Goal: Task Accomplishment & Management: Use online tool/utility

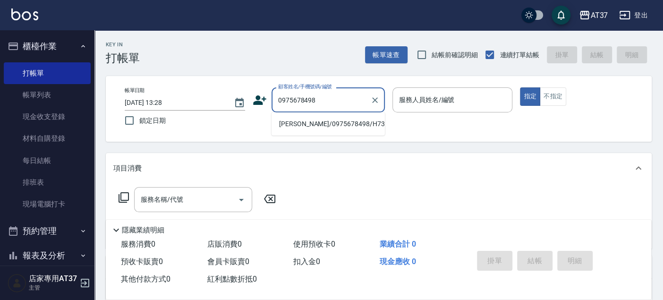
click at [347, 125] on li "沈峻璽/0975678498/H736" at bounding box center [328, 124] width 113 height 16
type input "沈峻璽/0975678498/H736"
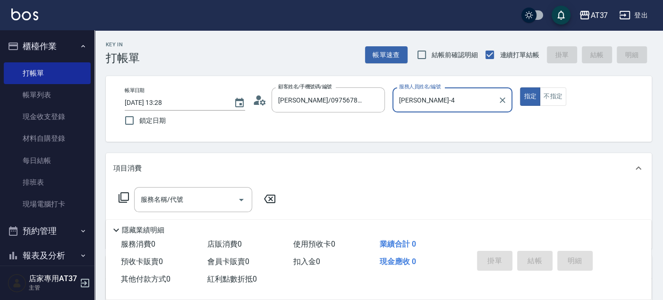
type input "Hannah-4"
click at [184, 196] on input "服務名稱/代號" at bounding box center [185, 199] width 95 height 17
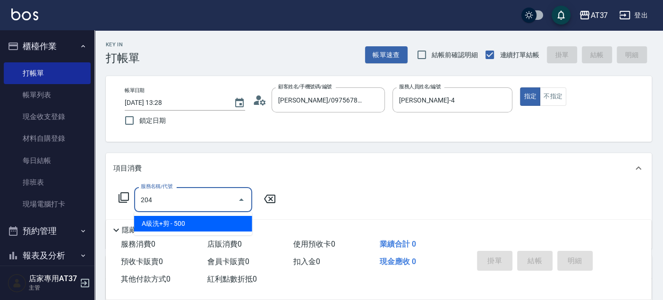
type input "A級洗+剪(204)"
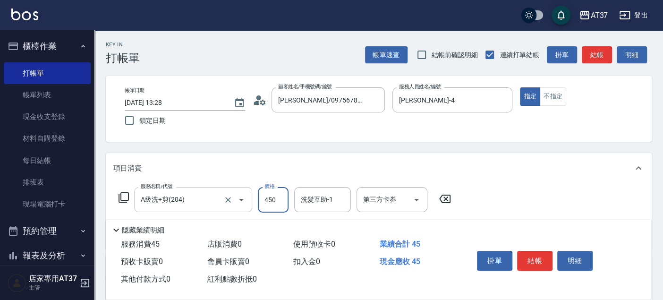
type input "450"
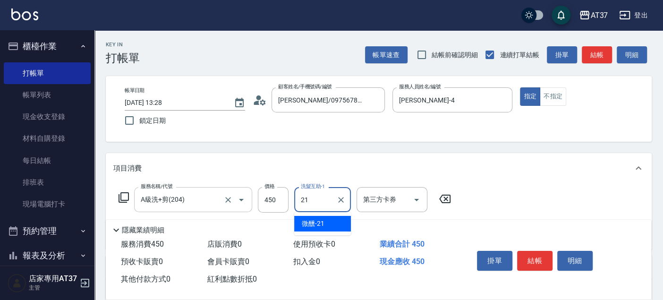
type input "微醺-21"
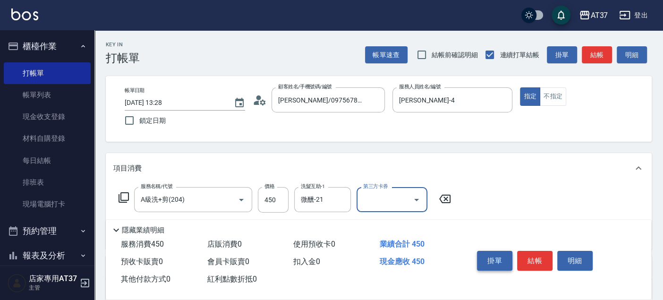
click at [511, 256] on button "掛單" at bounding box center [494, 261] width 35 height 20
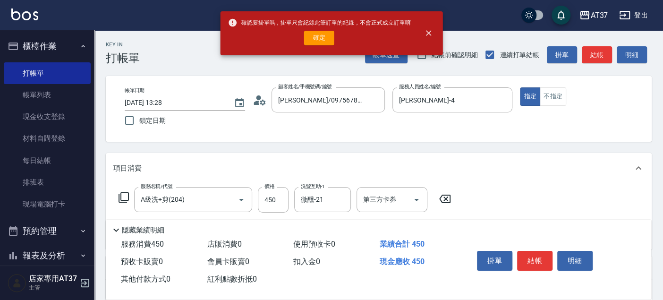
click at [540, 252] on button "結帳" at bounding box center [534, 261] width 35 height 20
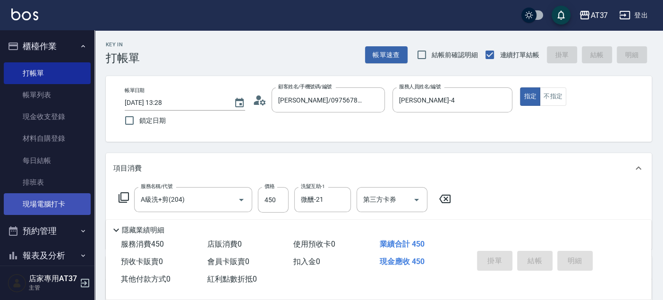
type input "2025/09/09 15:55"
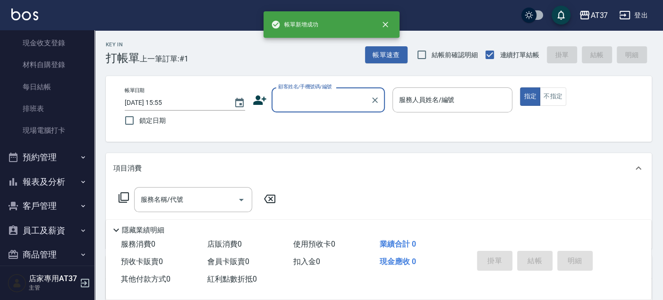
scroll to position [105, 0]
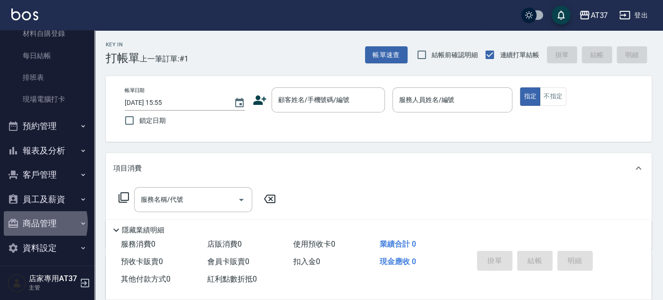
click at [34, 223] on button "商品管理" at bounding box center [47, 223] width 87 height 25
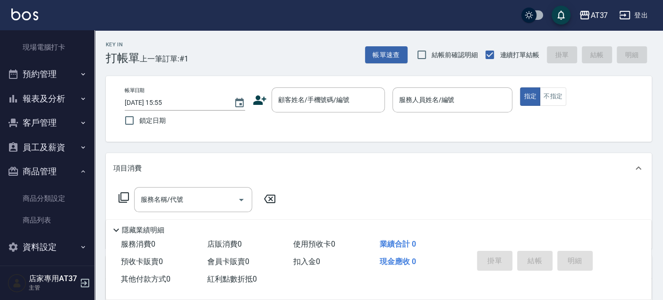
scroll to position [161, 0]
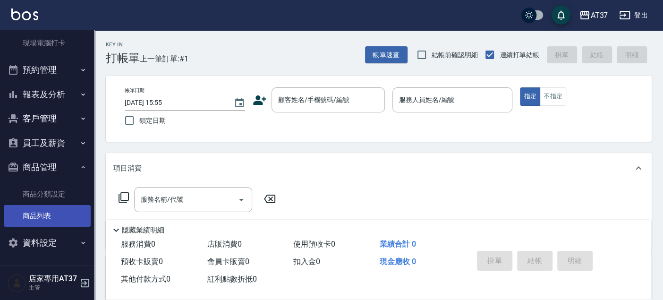
click at [47, 216] on link "商品列表" at bounding box center [47, 216] width 87 height 22
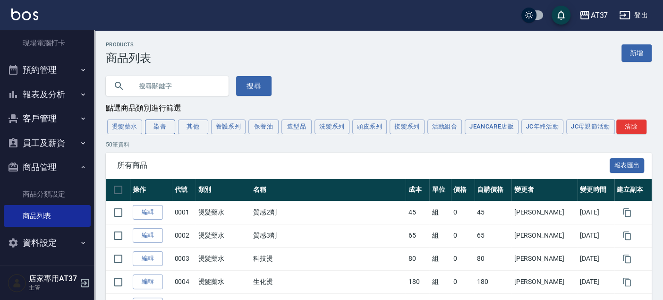
click at [162, 125] on button "染膏" at bounding box center [160, 126] width 30 height 15
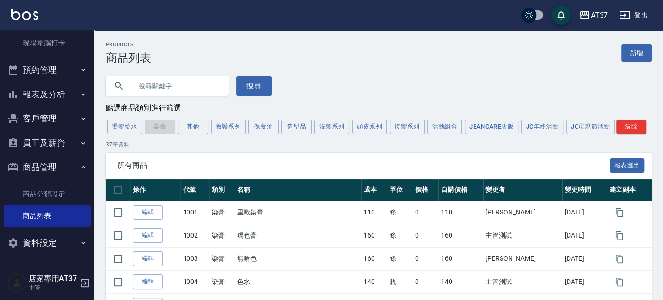
scroll to position [52, 0]
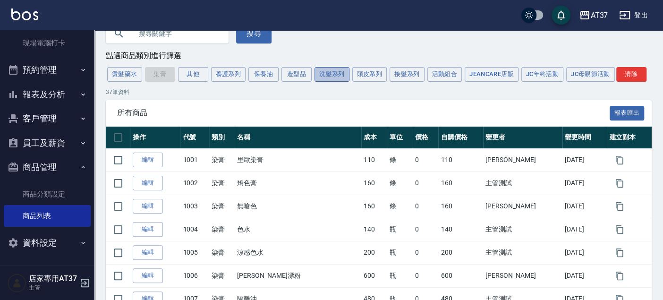
click at [340, 77] on button "洗髮系列" at bounding box center [332, 74] width 35 height 15
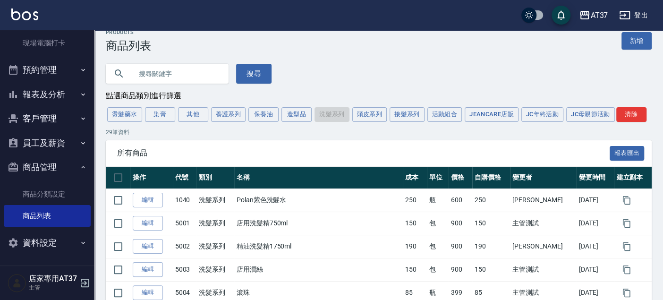
scroll to position [0, 0]
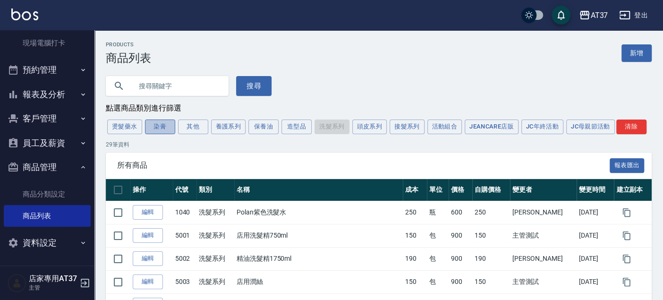
click at [166, 131] on button "染膏" at bounding box center [160, 126] width 30 height 15
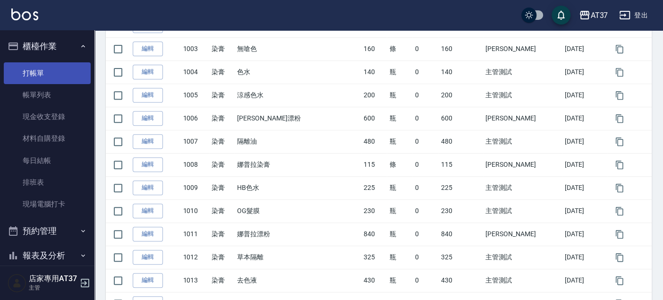
click at [50, 68] on link "打帳單" at bounding box center [47, 73] width 87 height 22
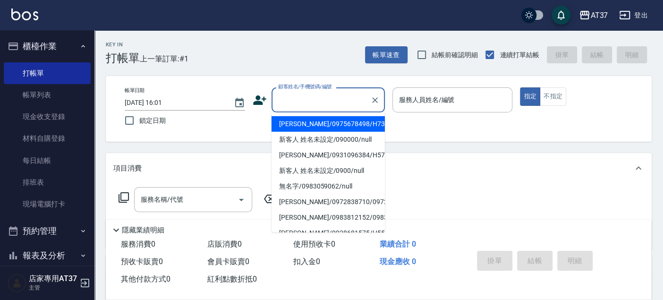
click at [288, 101] on input "顧客姓名/手機號碼/編號" at bounding box center [321, 100] width 91 height 17
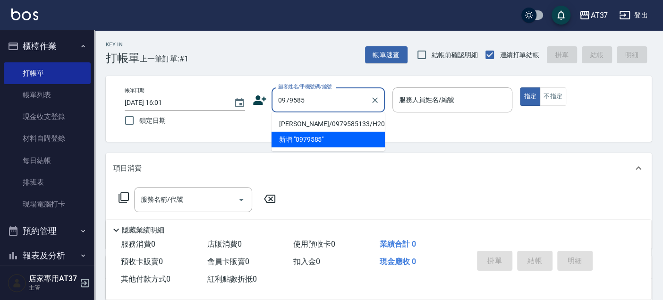
click at [352, 118] on li "方睿澤/0979585133/H203" at bounding box center [328, 124] width 113 height 16
type input "方睿澤/0979585133/H203"
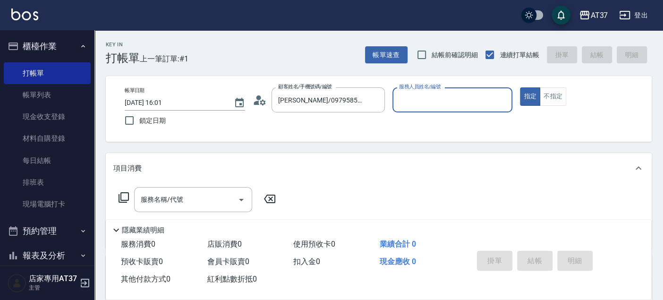
type input "Hannah-4"
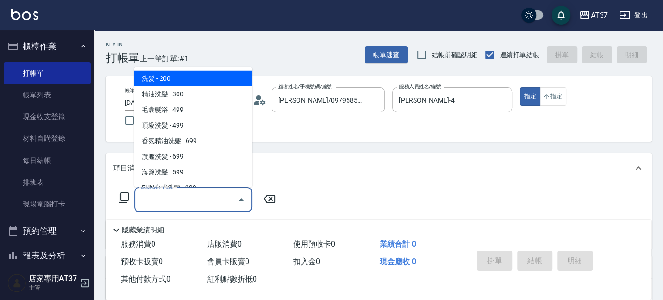
click at [177, 194] on input "服務名稱/代號" at bounding box center [185, 199] width 95 height 17
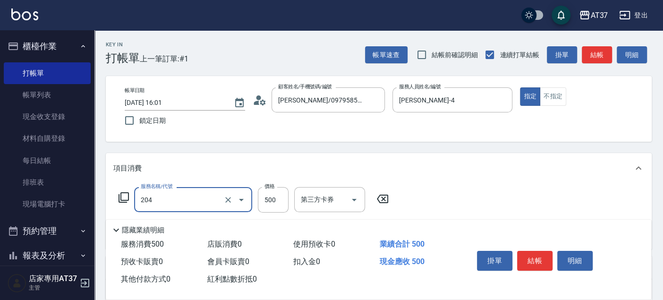
type input "A級洗+剪(204)"
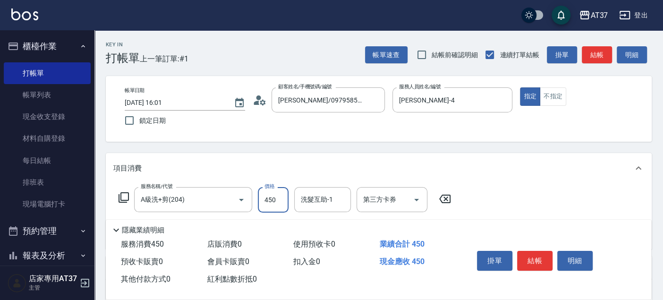
type input "450"
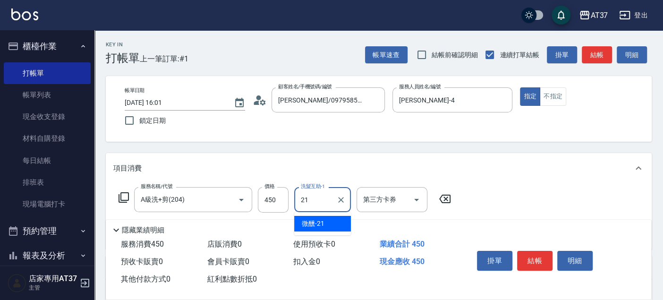
type input "微醺-21"
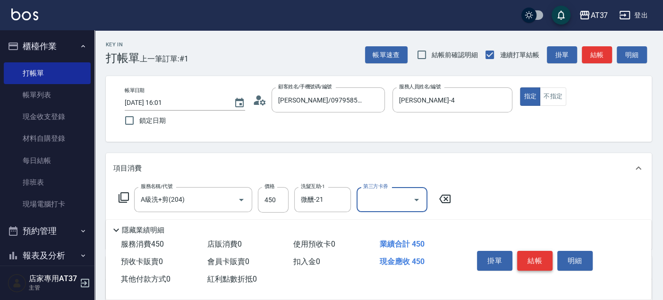
click at [528, 260] on button "結帳" at bounding box center [534, 261] width 35 height 20
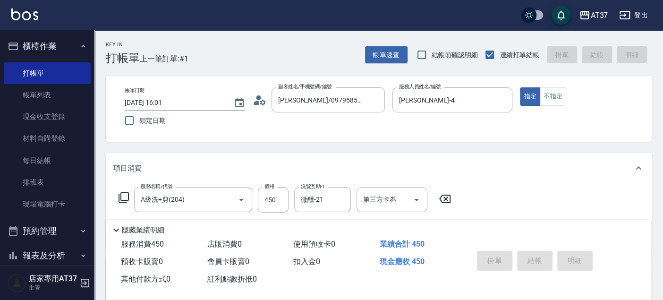
type input "2025/09/09 16:15"
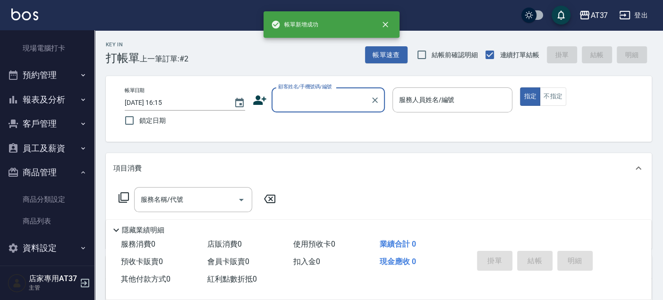
scroll to position [161, 0]
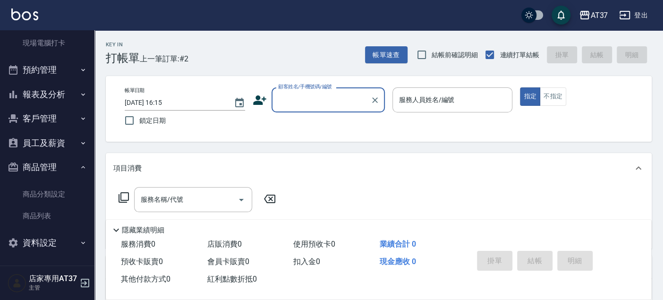
click at [53, 94] on button "報表及分析" at bounding box center [47, 94] width 87 height 25
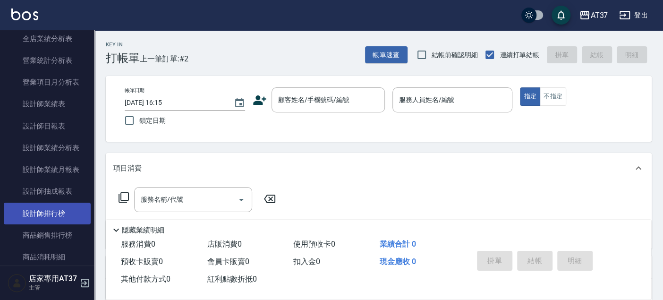
scroll to position [476, 0]
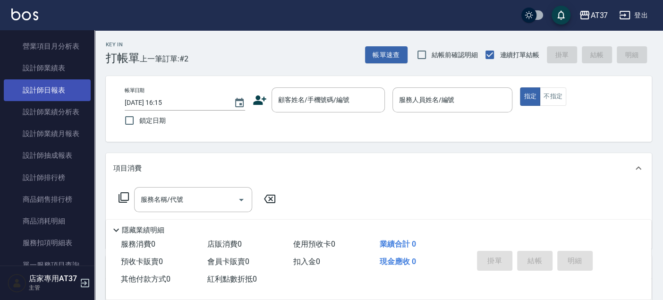
click at [59, 90] on link "設計師日報表" at bounding box center [47, 90] width 87 height 22
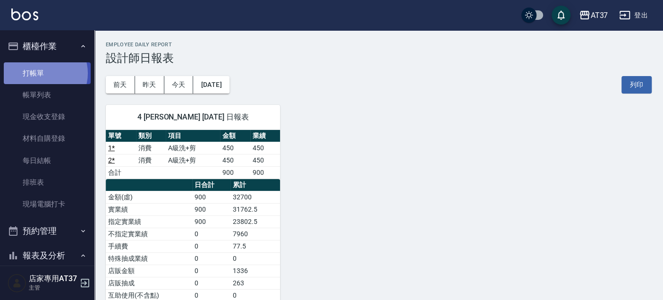
click at [42, 73] on link "打帳單" at bounding box center [47, 73] width 87 height 22
